Goal: Transaction & Acquisition: Download file/media

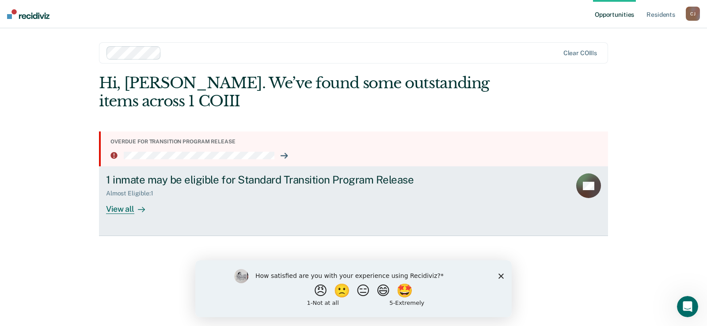
click at [128, 206] on div "View all" at bounding box center [130, 205] width 49 height 17
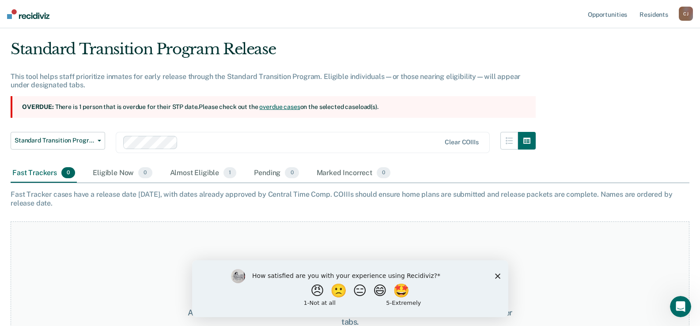
scroll to position [20, 0]
click at [194, 173] on div "Almost Eligible 1" at bounding box center [203, 174] width 70 height 19
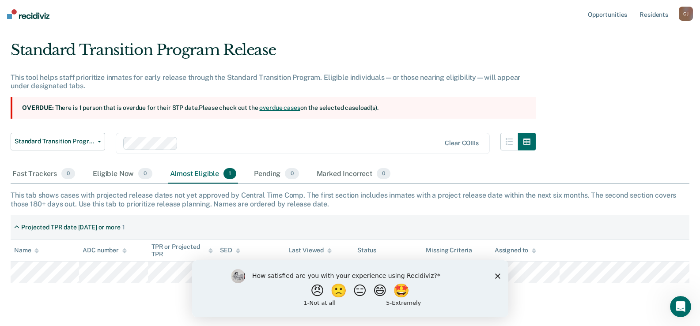
scroll to position [41, 0]
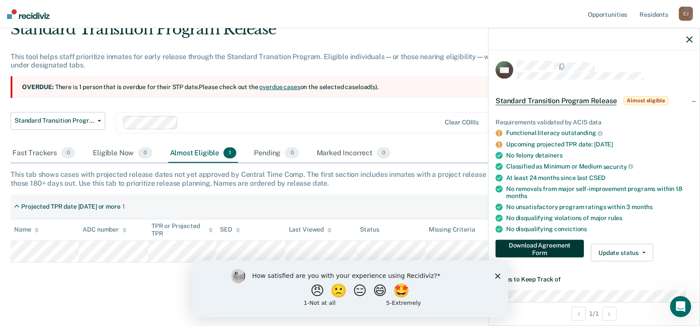
click at [529, 247] on button "Download Agreement Form" at bounding box center [540, 249] width 88 height 18
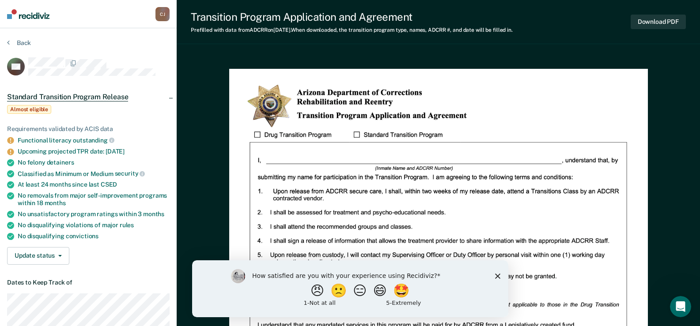
scroll to position [44, 0]
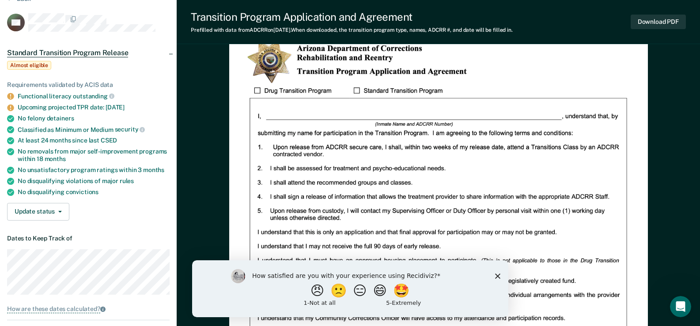
click at [497, 277] on icon "Close survey" at bounding box center [497, 275] width 5 height 5
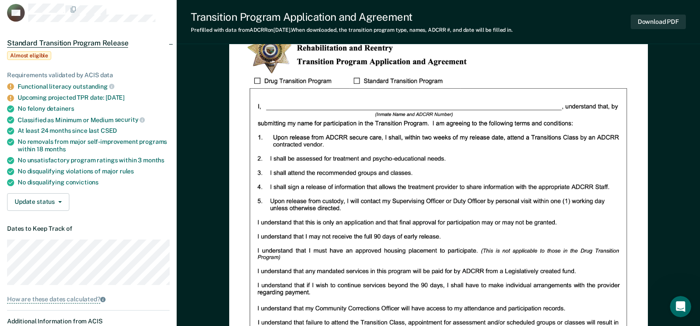
scroll to position [0, 0]
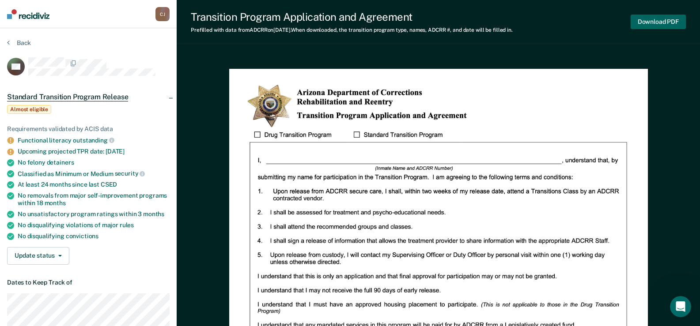
click at [657, 20] on button "Download PDF" at bounding box center [658, 22] width 55 height 15
